Goal: Task Accomplishment & Management: Manage account settings

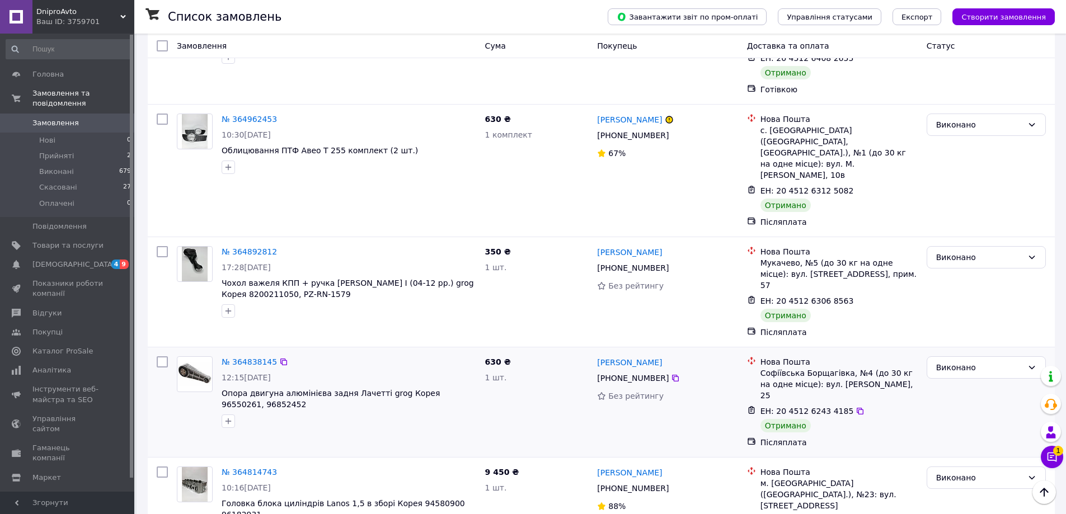
scroll to position [2965, 0]
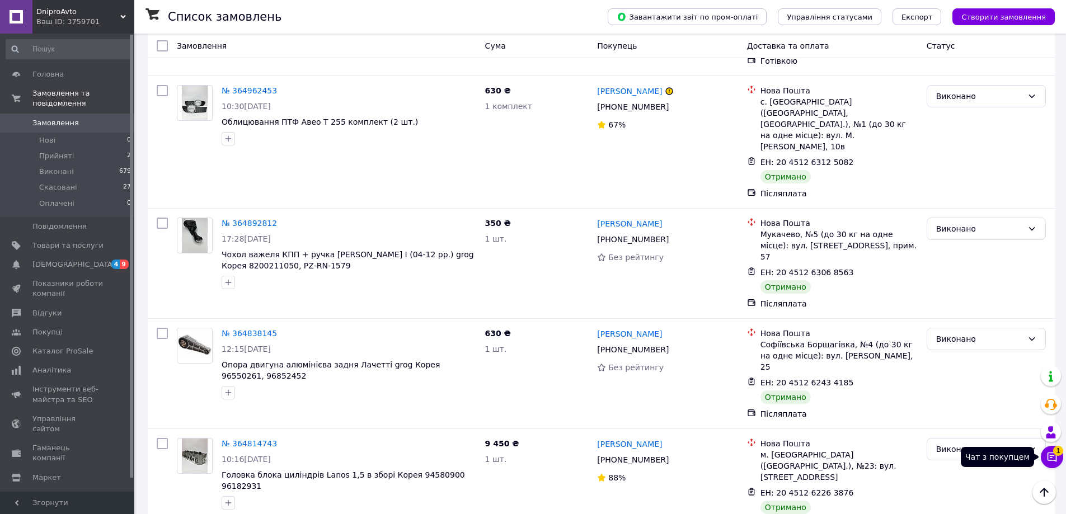
click at [1056, 462] on icon at bounding box center [1051, 456] width 11 height 11
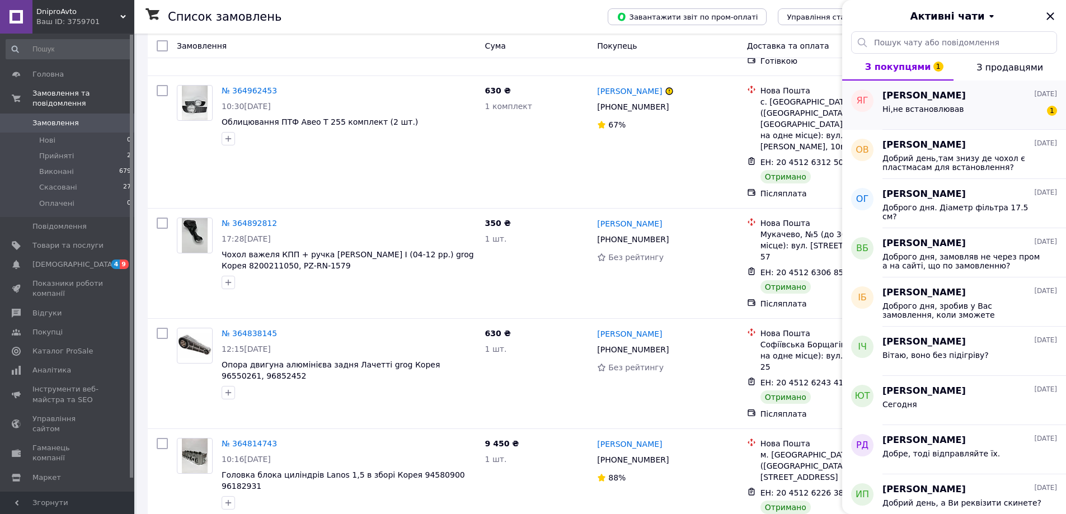
click at [941, 107] on span "Ні,не встановлював" at bounding box center [923, 109] width 82 height 9
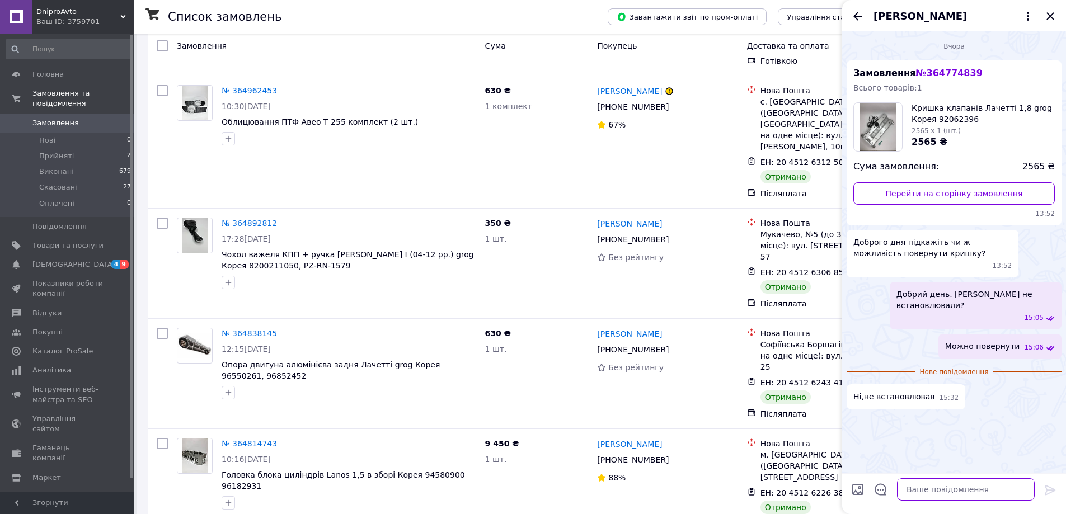
click at [934, 486] on textarea at bounding box center [966, 489] width 138 height 22
drag, startPoint x: 919, startPoint y: 488, endPoint x: 924, endPoint y: 512, distance: 23.9
click at [919, 488] on textarea "Повертапйте" at bounding box center [954, 489] width 160 height 22
type textarea "Повертайте"
click at [1052, 494] on icon at bounding box center [1049, 489] width 13 height 13
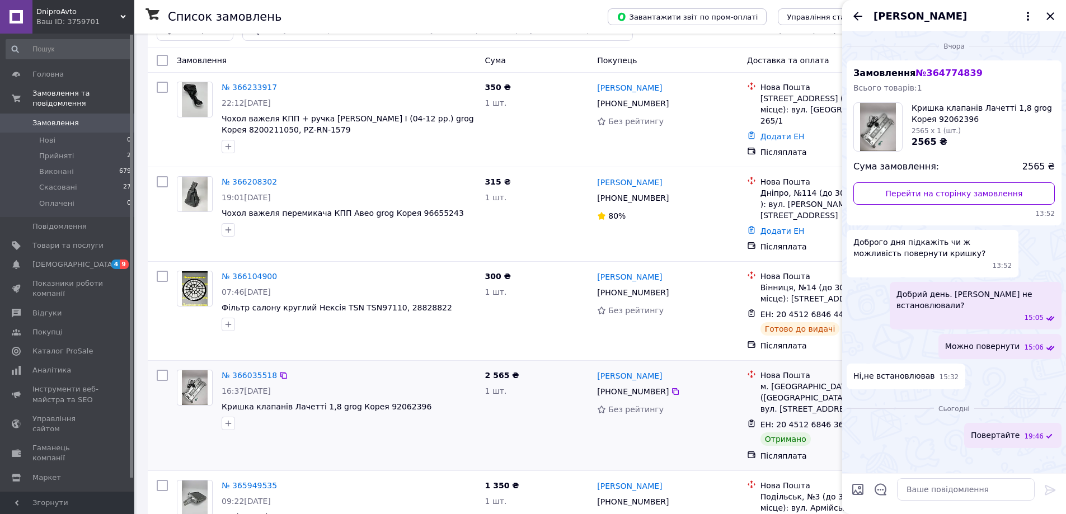
scroll to position [0, 0]
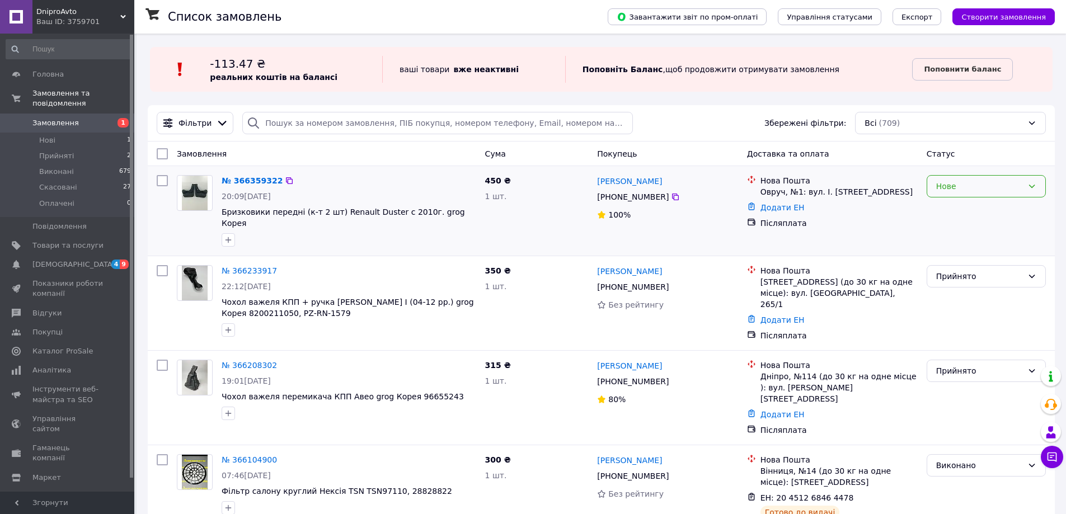
click at [962, 185] on div "Нове" at bounding box center [979, 186] width 87 height 12
click at [950, 211] on li "Прийнято" at bounding box center [986, 211] width 118 height 20
